Goal: Task Accomplishment & Management: Use online tool/utility

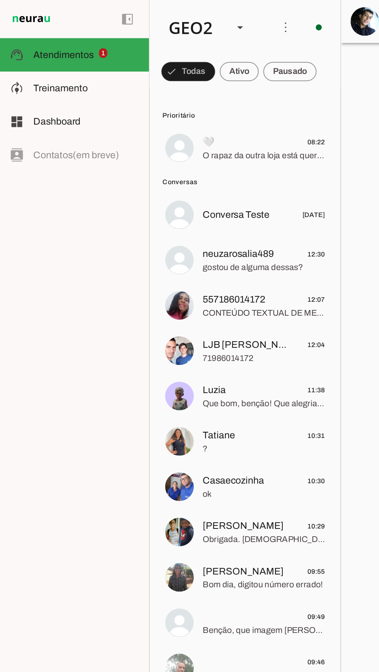
click at [140, 47] on span at bounding box center [122, 46] width 35 height 19
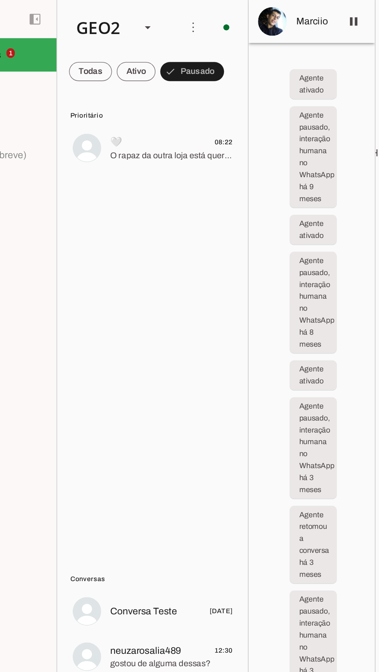
click at [173, 91] on span "🤍 08:22" at bounding box center [171, 92] width 79 height 10
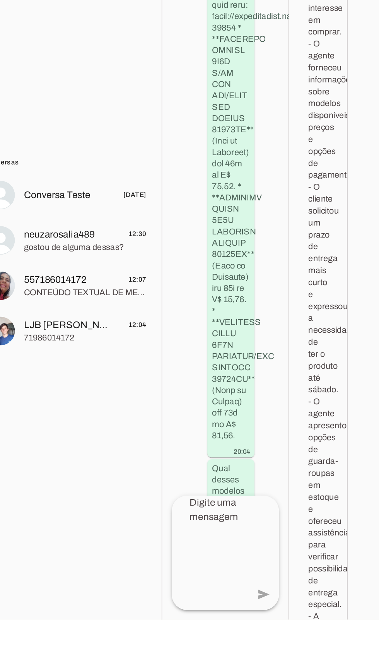
scroll to position [14541, 0]
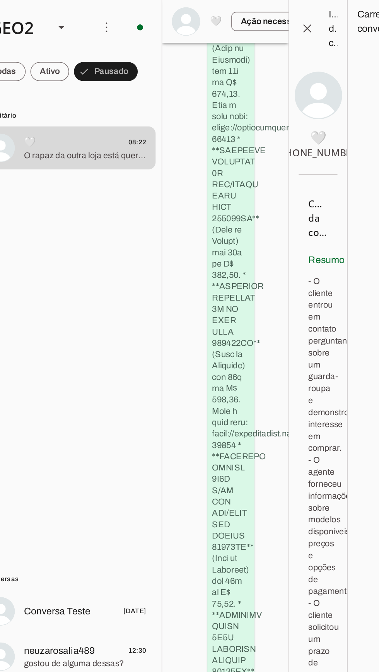
click at [314, 12] on span at bounding box center [315, 18] width 19 height 19
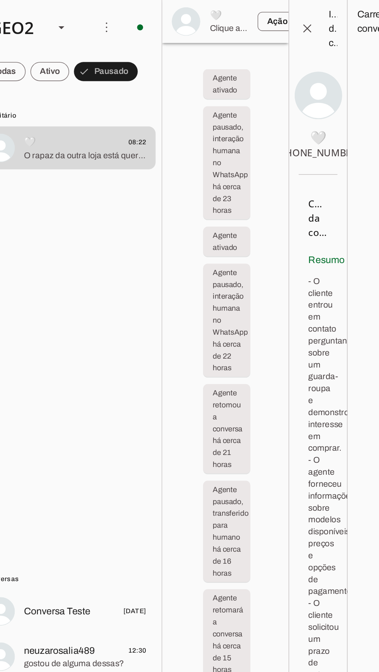
click at [314, 17] on span at bounding box center [315, 18] width 19 height 19
click at [180, 14] on span at bounding box center [185, 18] width 19 height 19
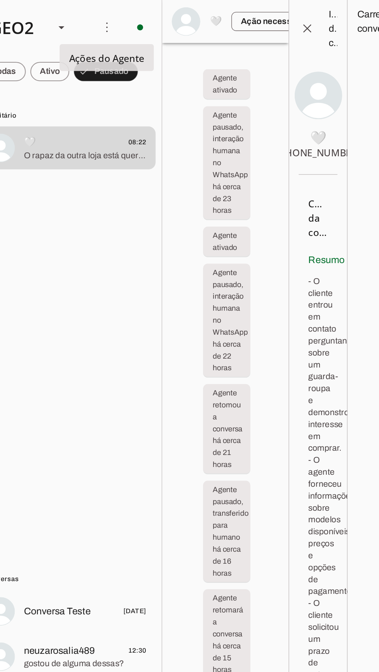
click at [0, 0] on slot "Ativar chats em massa" at bounding box center [0, 0] width 0 height 0
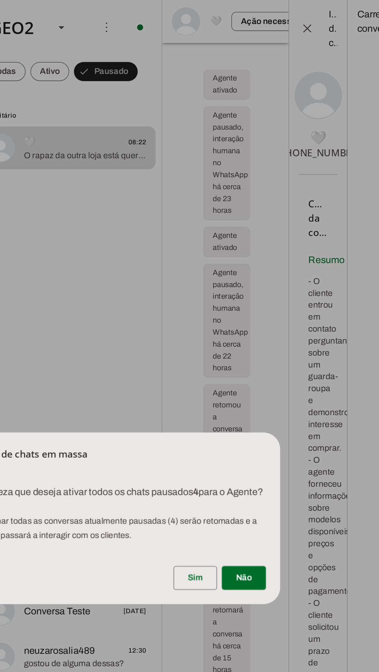
click at [238, 378] on span at bounding box center [243, 375] width 28 height 19
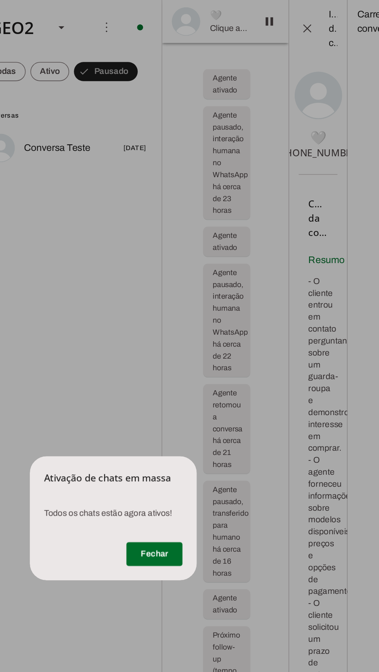
click at [214, 359] on span at bounding box center [216, 359] width 36 height 19
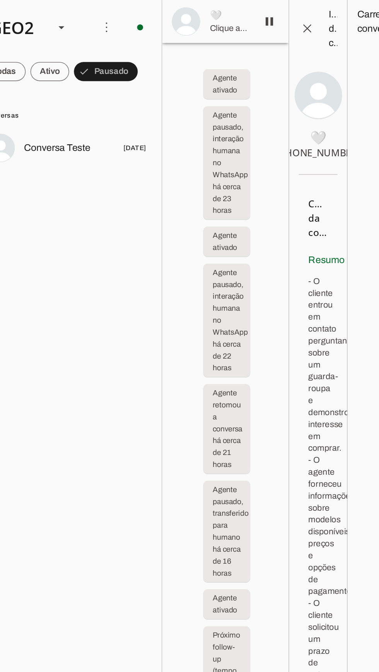
click at [144, 21] on div "GEO2" at bounding box center [124, 18] width 42 height 26
click at [207, 39] on md-item "GEO1" at bounding box center [238, 50] width 62 height 22
type md-outlined-select "00zDXm0alVRWuMV8ioHb"
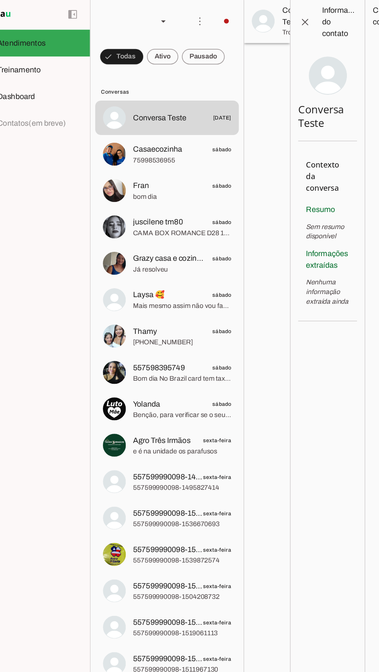
click at [140, 46] on span at bounding box center [122, 46] width 35 height 19
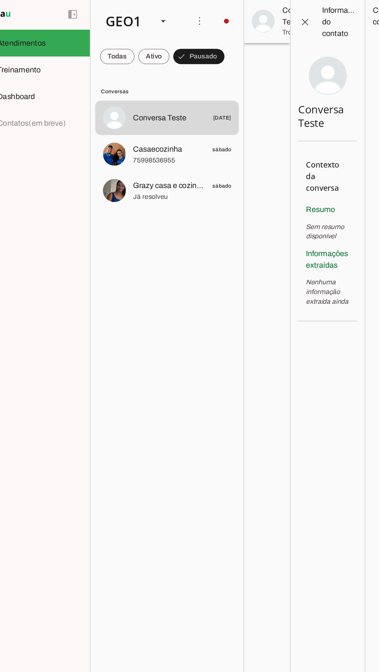
click at [205, 15] on span at bounding box center [207, 18] width 19 height 19
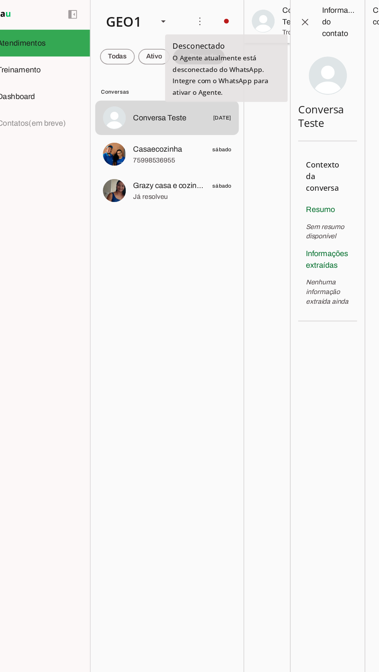
click at [172, 250] on lit-virtualizer "Conversa Teste [DATE] [GEOGRAPHIC_DATA] sábado 75998536955 Grazy casa e cozinha…" at bounding box center [159, 375] width 124 height 587
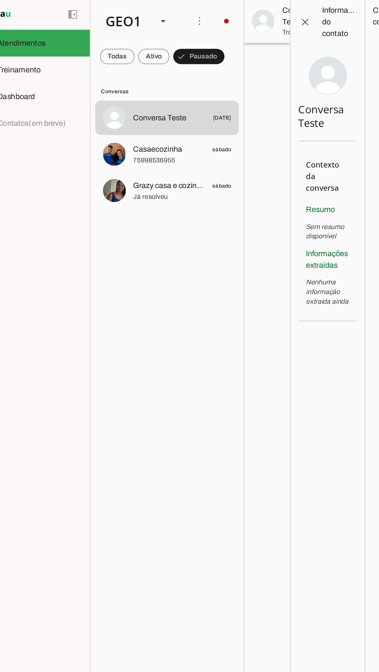
click at [204, 17] on span at bounding box center [207, 18] width 19 height 19
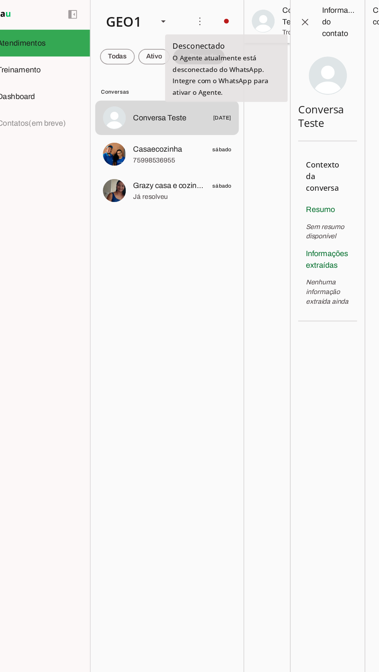
click at [115, 47] on span at bounding box center [119, 46] width 28 height 19
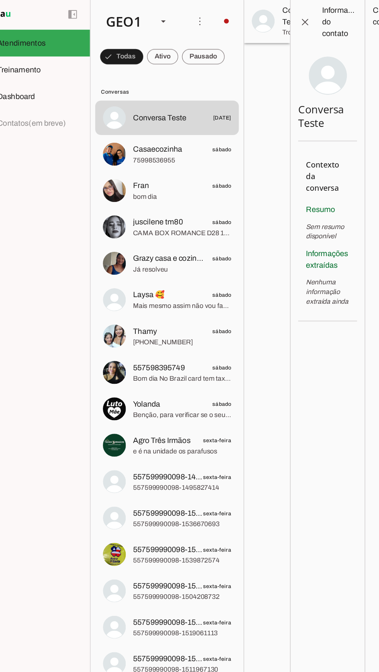
click at [134, 14] on div "GEO1" at bounding box center [124, 18] width 42 height 26
click at [213, 54] on slot at bounding box center [238, 49] width 50 height 9
type md-outlined-select "cuQ91eBe5eA2XiD3piQ0"
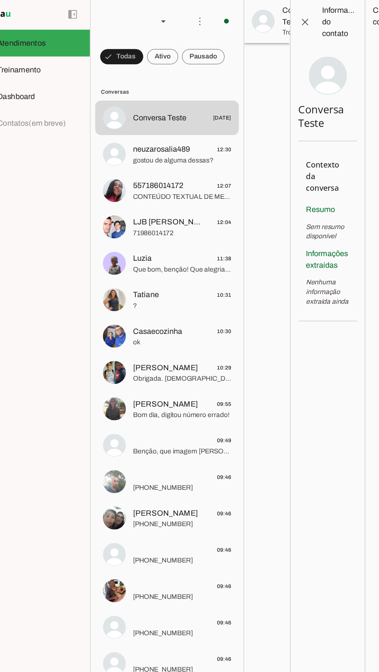
click at [137, 10] on div at bounding box center [124, 18] width 42 height 26
click at [213, 45] on slot at bounding box center [238, 49] width 50 height 9
